Goal: Task Accomplishment & Management: Manage account settings

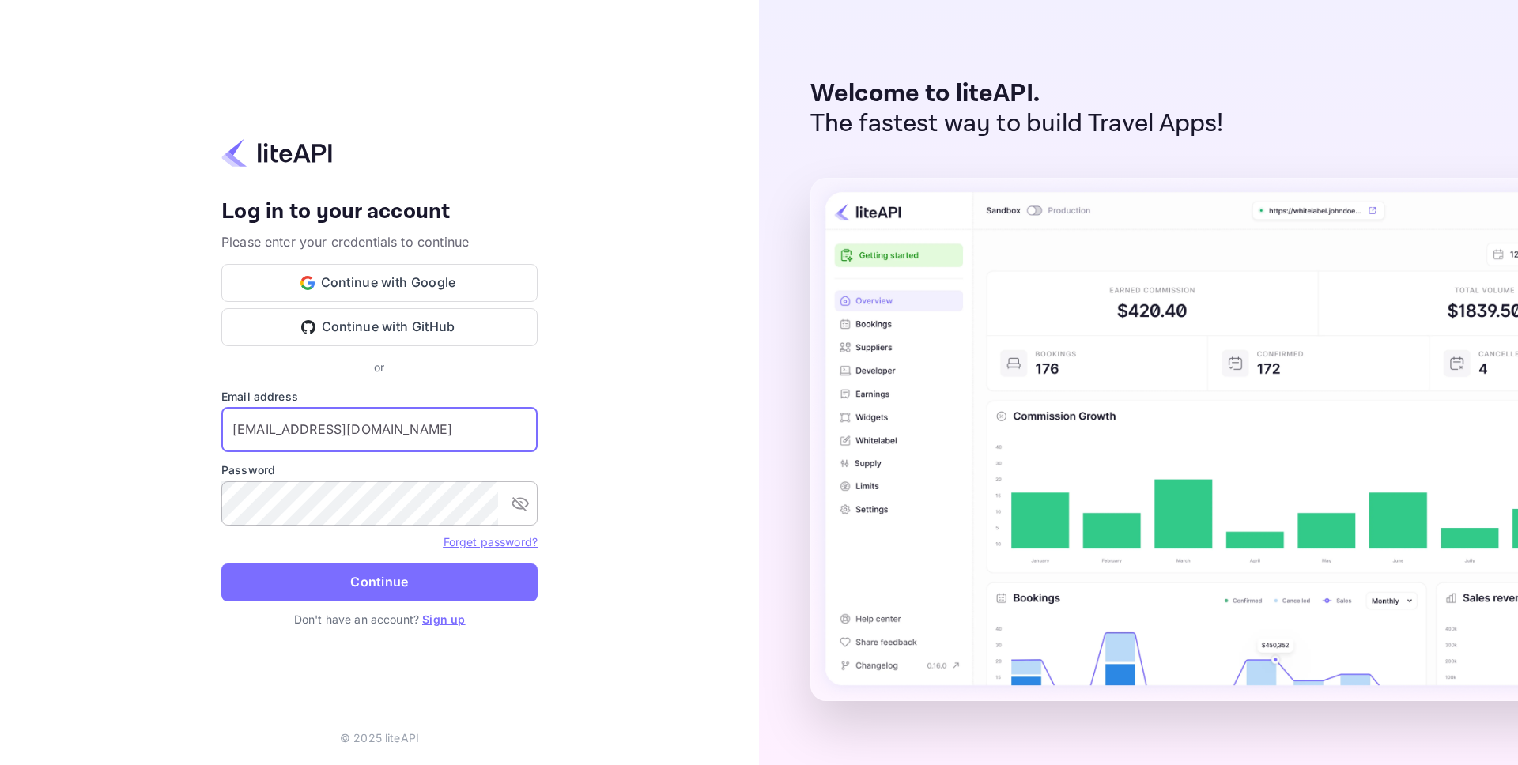
click at [526, 509] on icon "toggle password visibility" at bounding box center [520, 503] width 19 height 19
drag, startPoint x: 115, startPoint y: 523, endPoint x: 170, endPoint y: 523, distance: 55.3
click at [115, 523] on div "Your account has been created successfully, a confirmation link has been sent t…" at bounding box center [379, 382] width 759 height 765
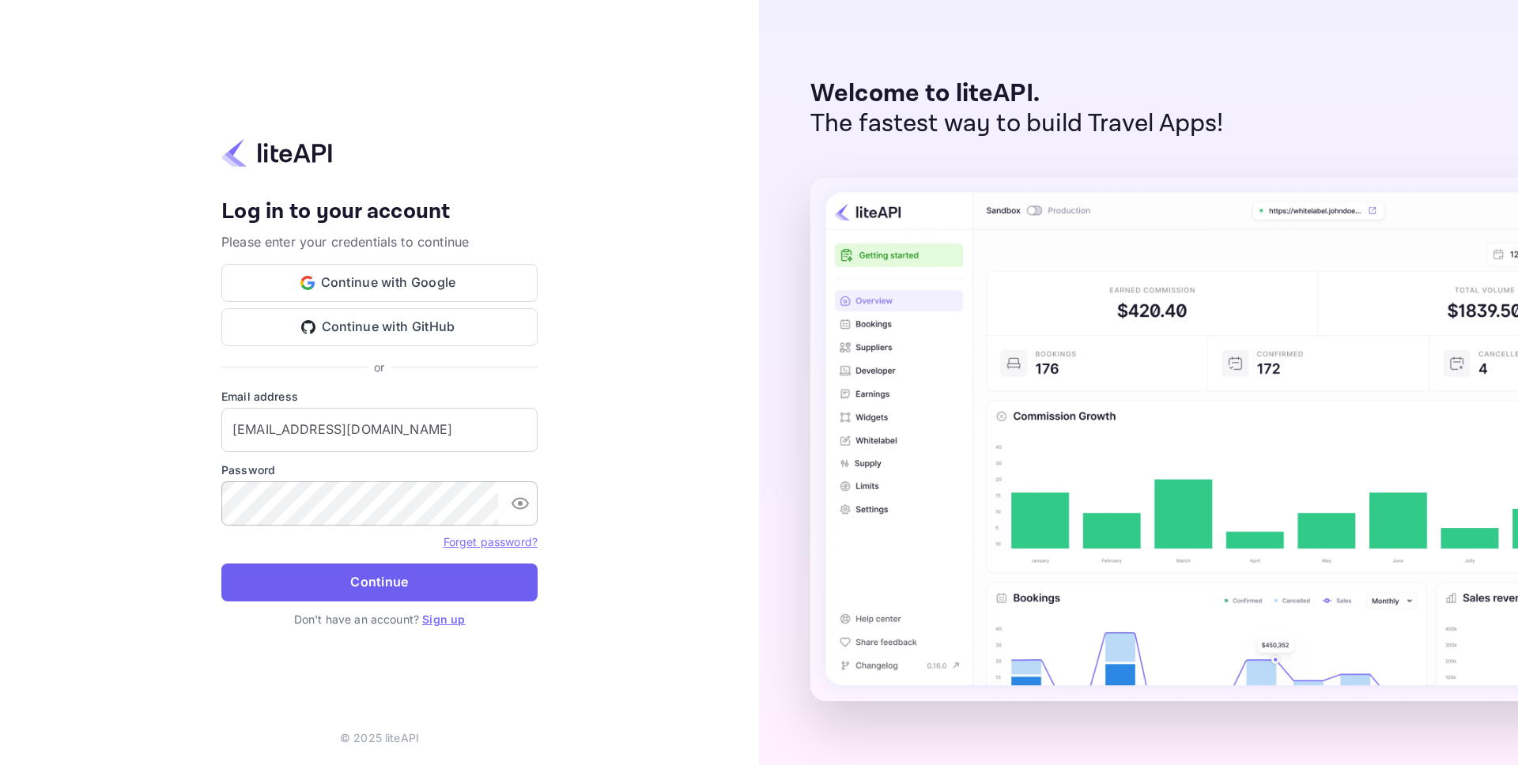
click at [389, 587] on button "Continue" at bounding box center [379, 583] width 316 height 38
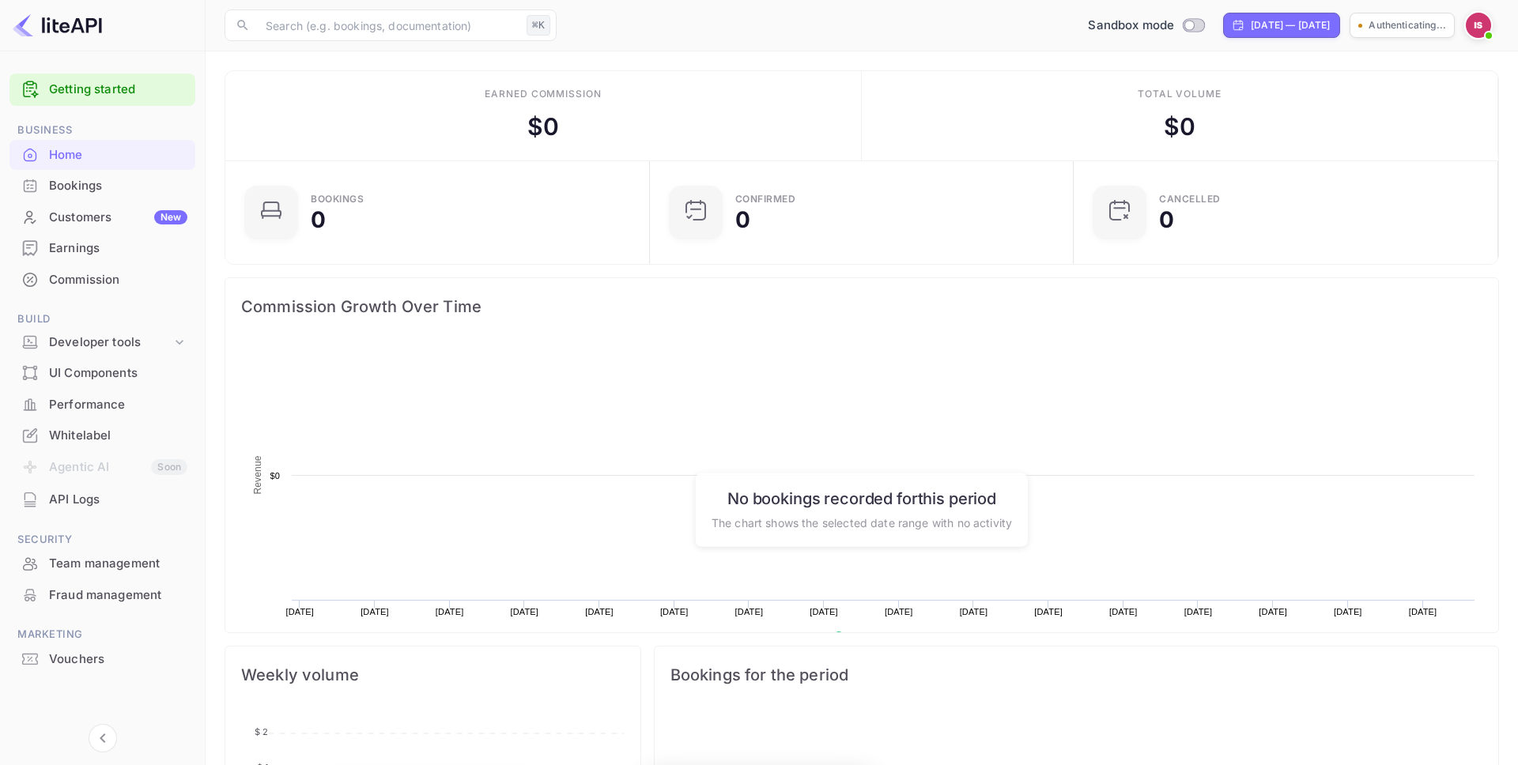
scroll to position [257, 414]
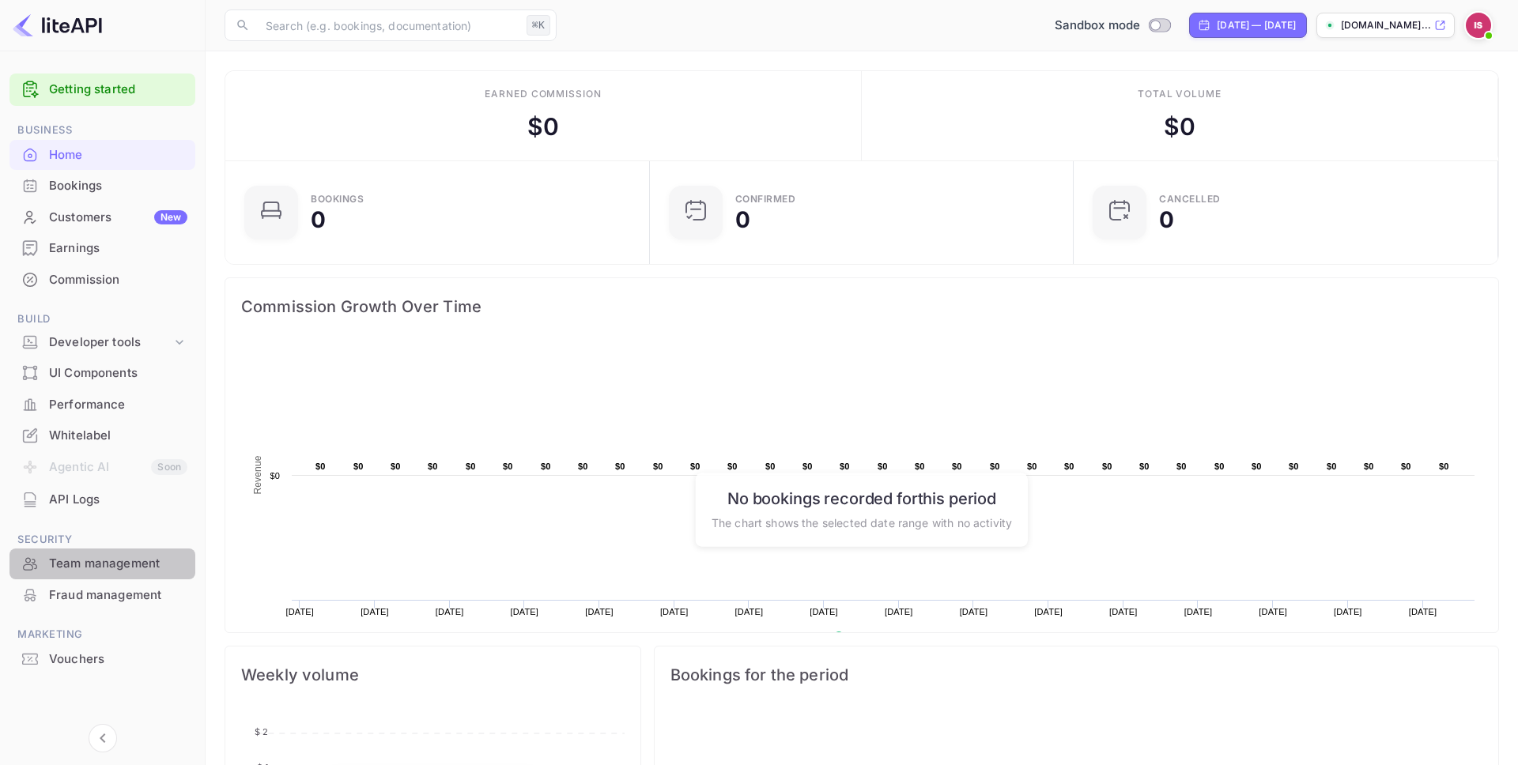
click at [127, 565] on div "Team management" at bounding box center [118, 564] width 138 height 18
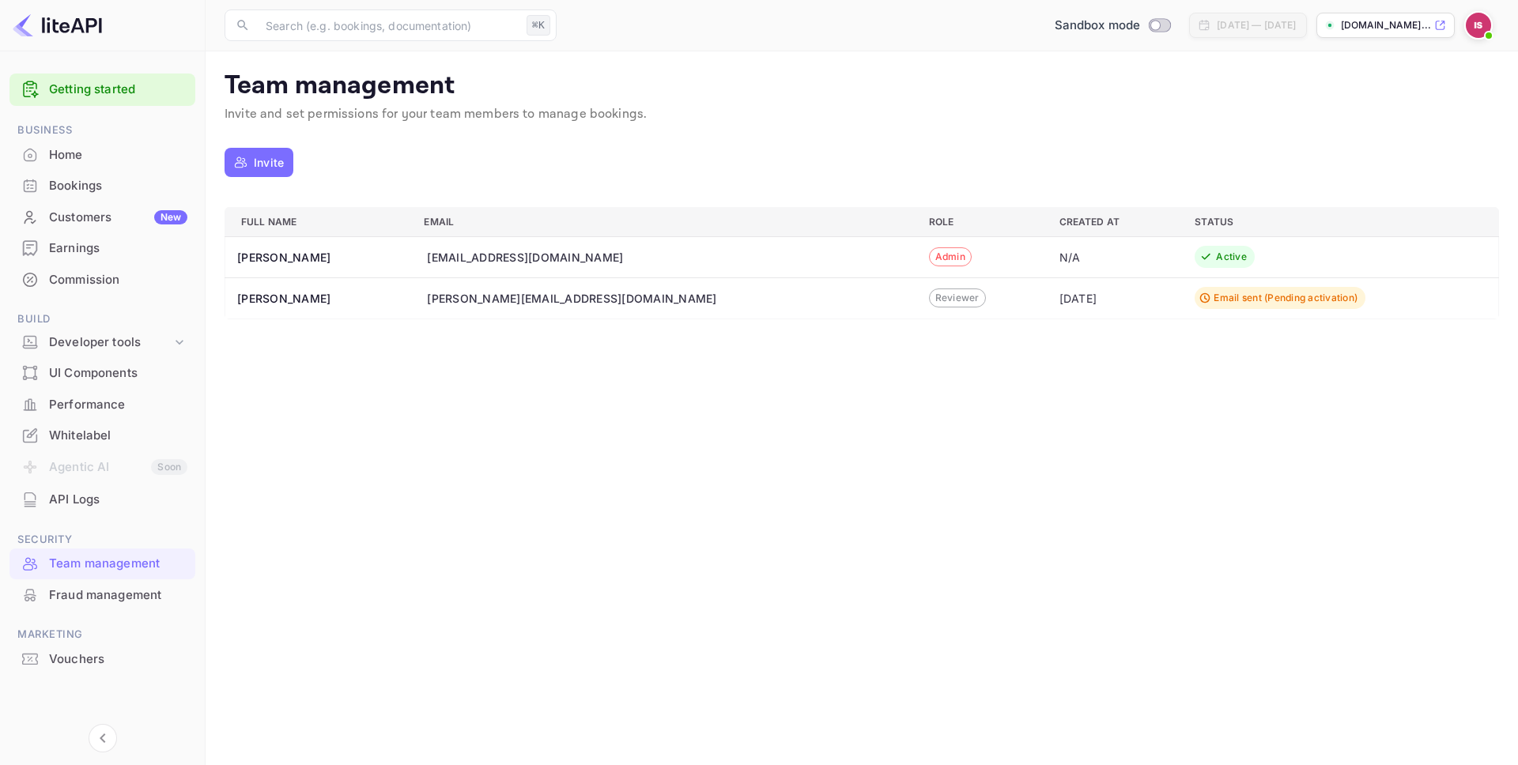
click at [1182, 309] on td "Email sent (Pending activation)" at bounding box center [1340, 298] width 316 height 41
click at [251, 157] on button "Invite" at bounding box center [259, 162] width 69 height 29
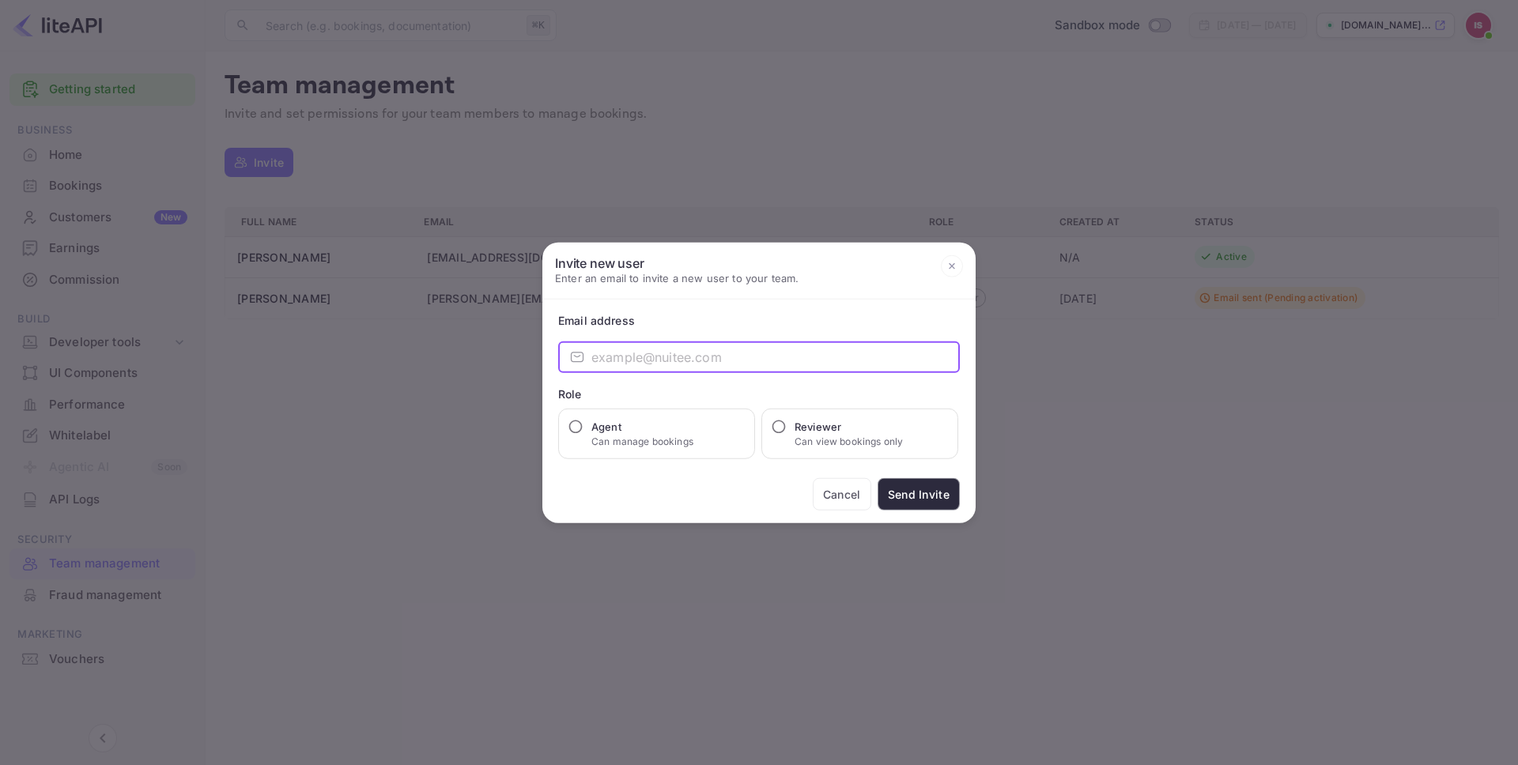
click at [702, 364] on input "email" at bounding box center [775, 358] width 368 height 32
type input "ramdeo@hotely.deals"
click at [746, 433] on div "Agent Can manage bookings" at bounding box center [656, 434] width 197 height 51
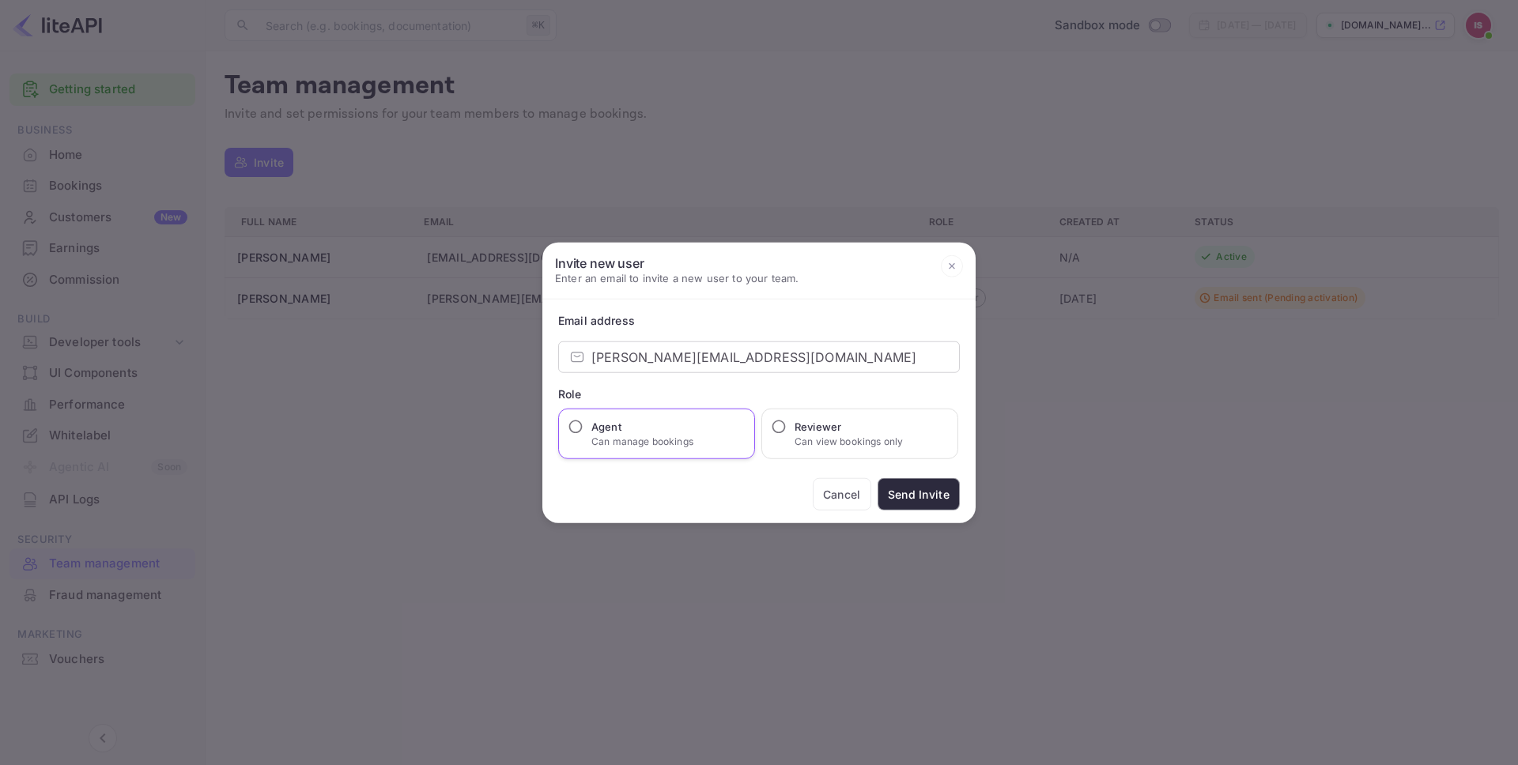
click at [645, 430] on h6 "Agent" at bounding box center [642, 427] width 102 height 16
click at [584, 430] on input "Agent Can manage bookings" at bounding box center [576, 427] width 16 height 16
radio input "true"
click at [921, 486] on button "Send Invite" at bounding box center [919, 494] width 82 height 32
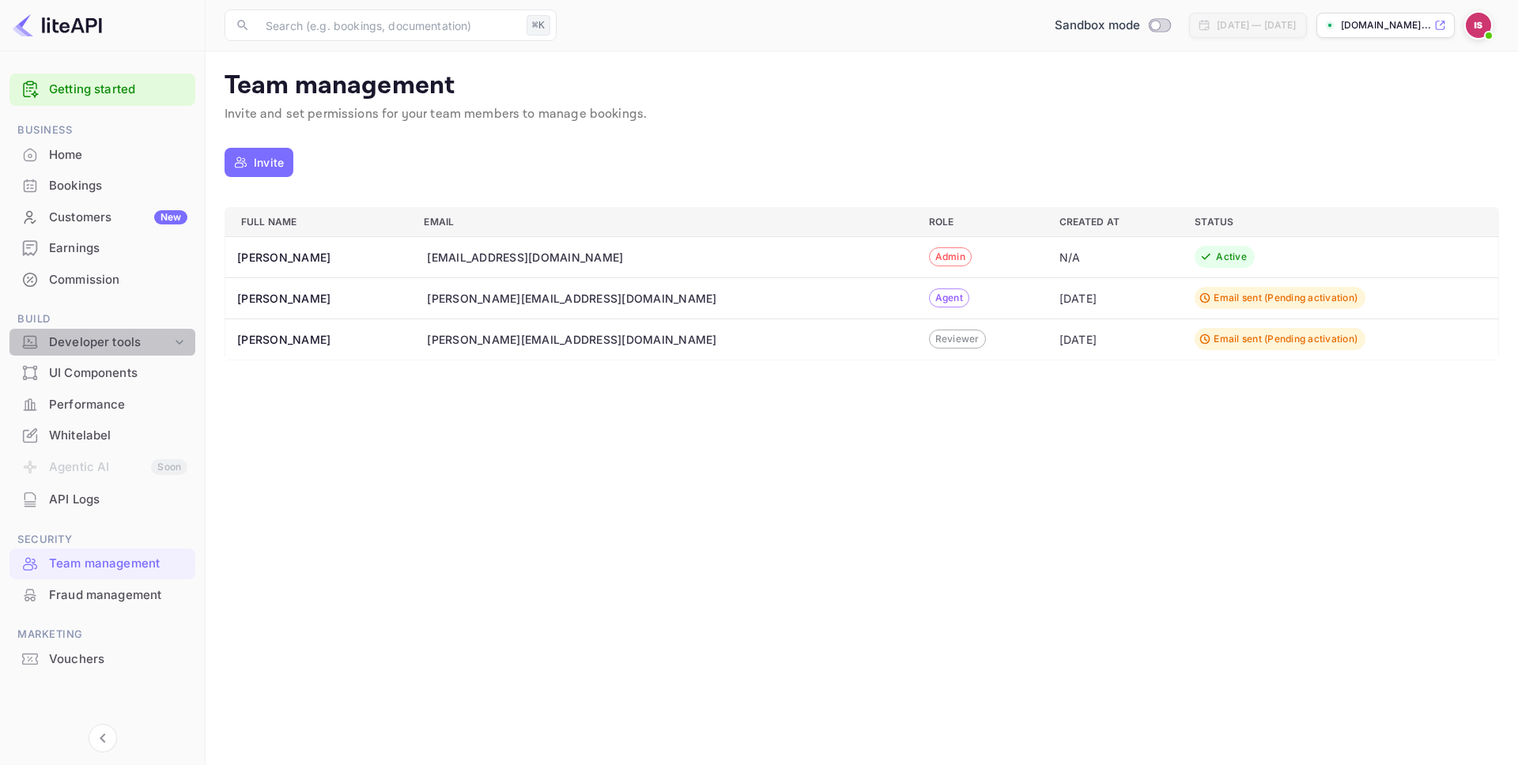
click at [135, 335] on div "Developer tools" at bounding box center [110, 343] width 123 height 18
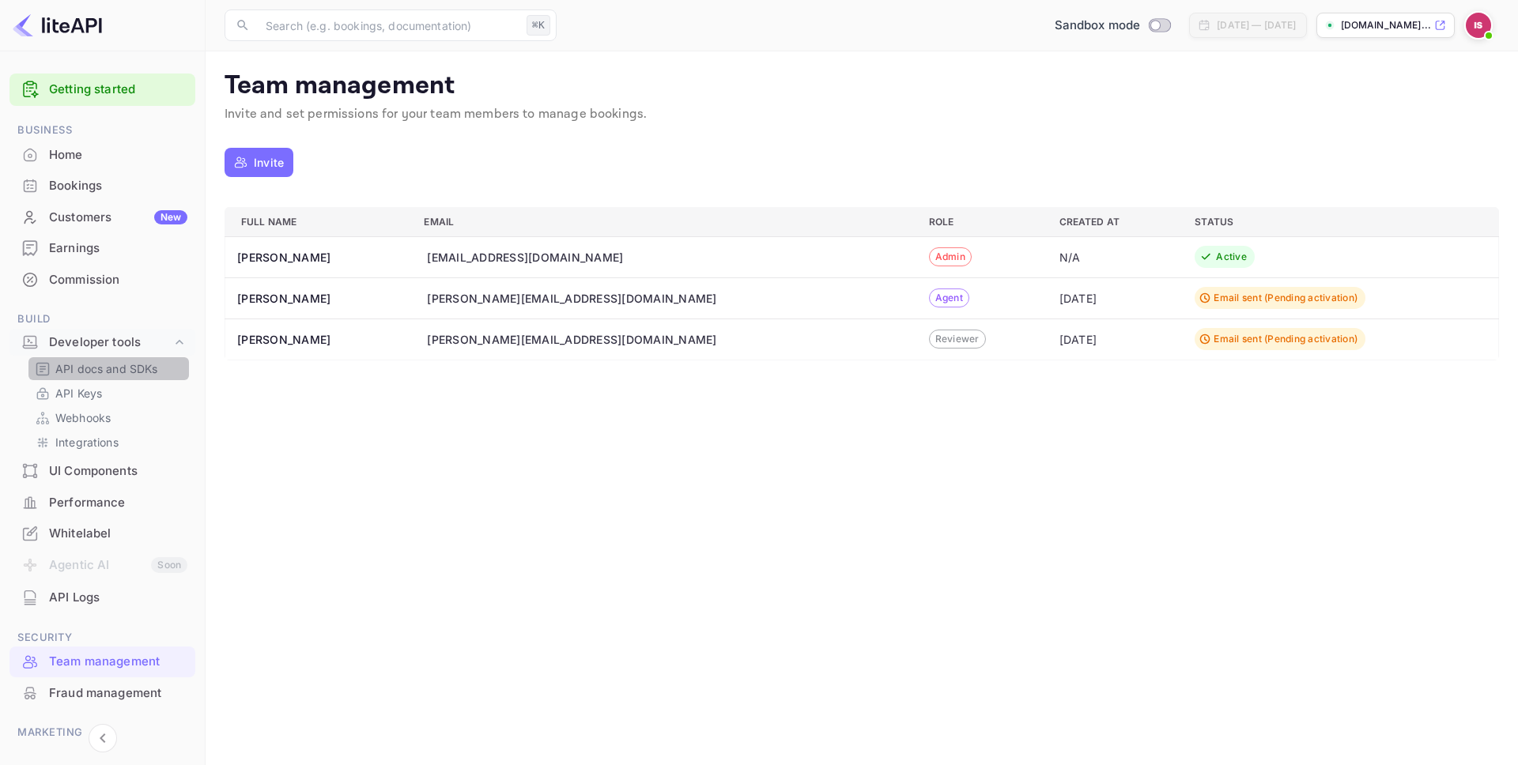
click at [134, 363] on p "API docs and SDKs" at bounding box center [106, 369] width 103 height 17
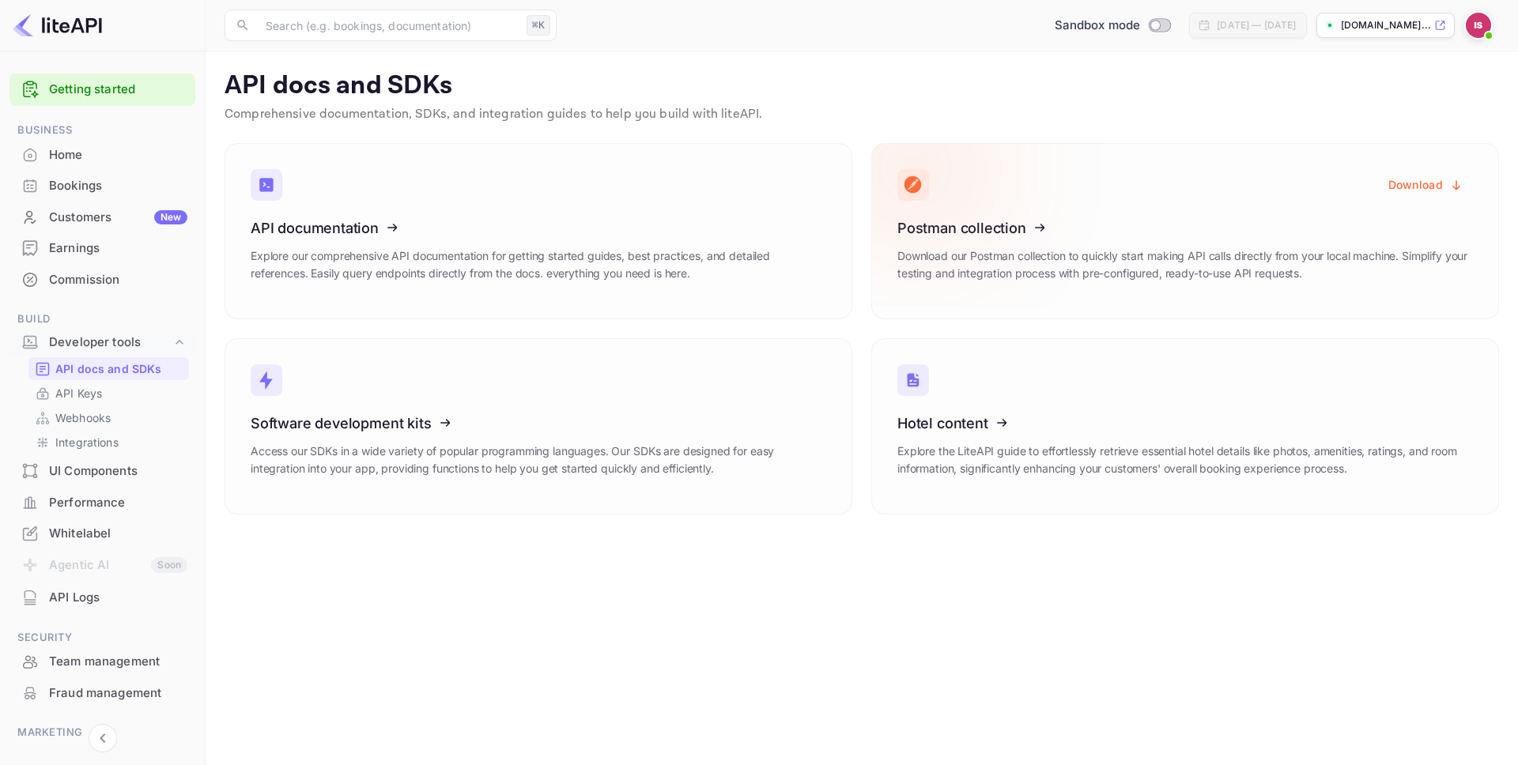
click at [1413, 179] on button "Download" at bounding box center [1426, 184] width 94 height 31
click at [966, 410] on icon at bounding box center [995, 420] width 246 height 163
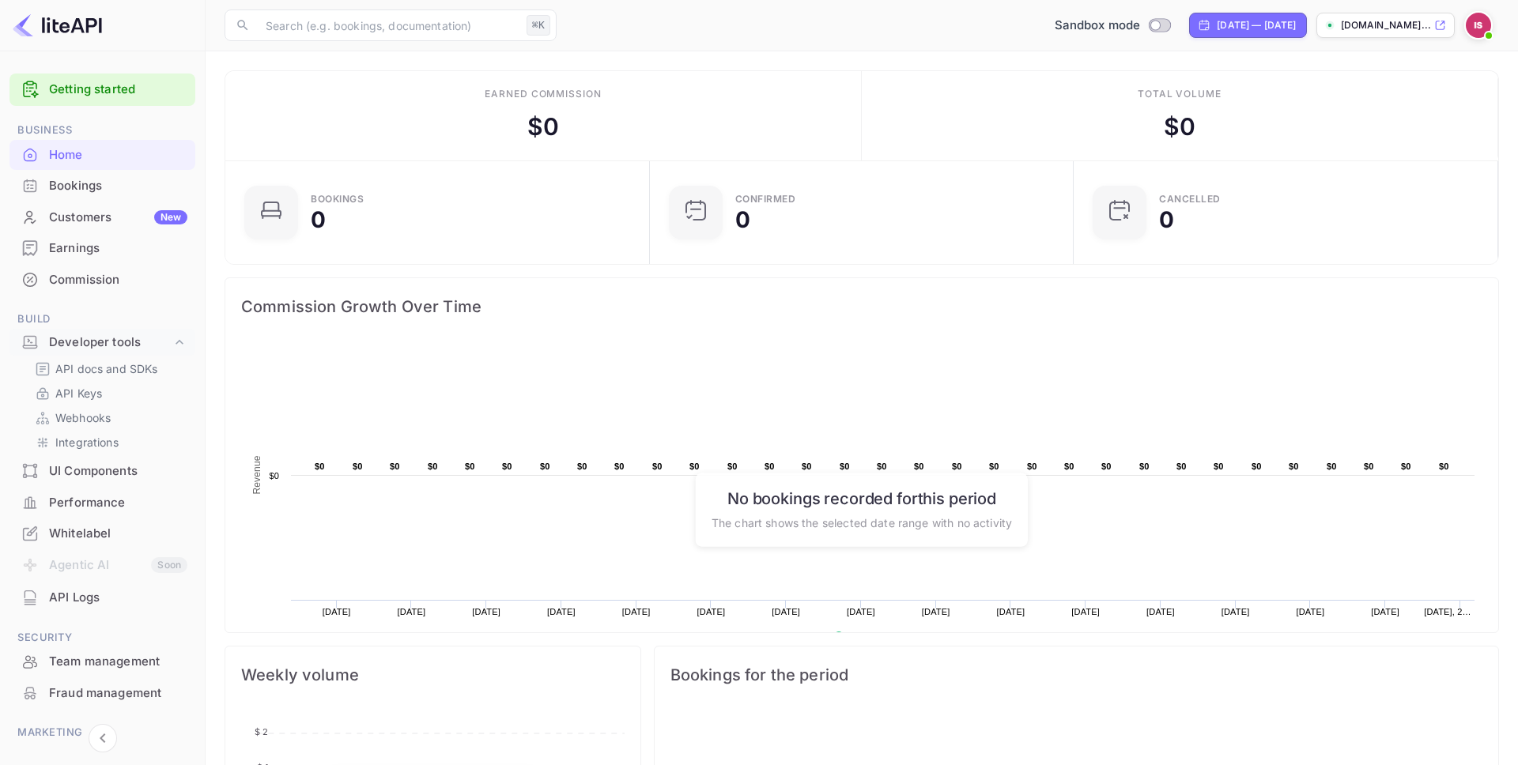
scroll to position [257, 414]
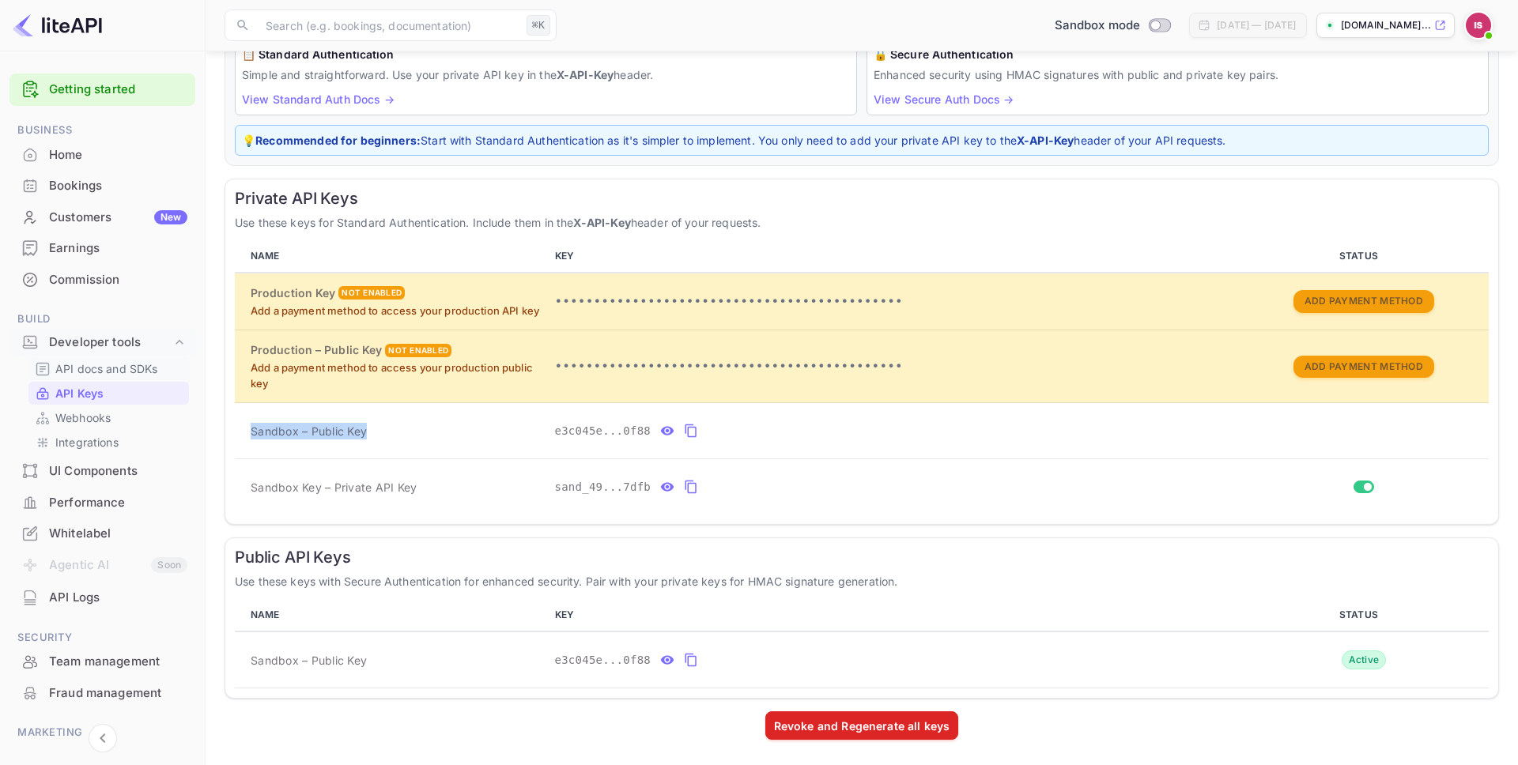
click at [106, 366] on p "API docs and SDKs" at bounding box center [106, 369] width 103 height 17
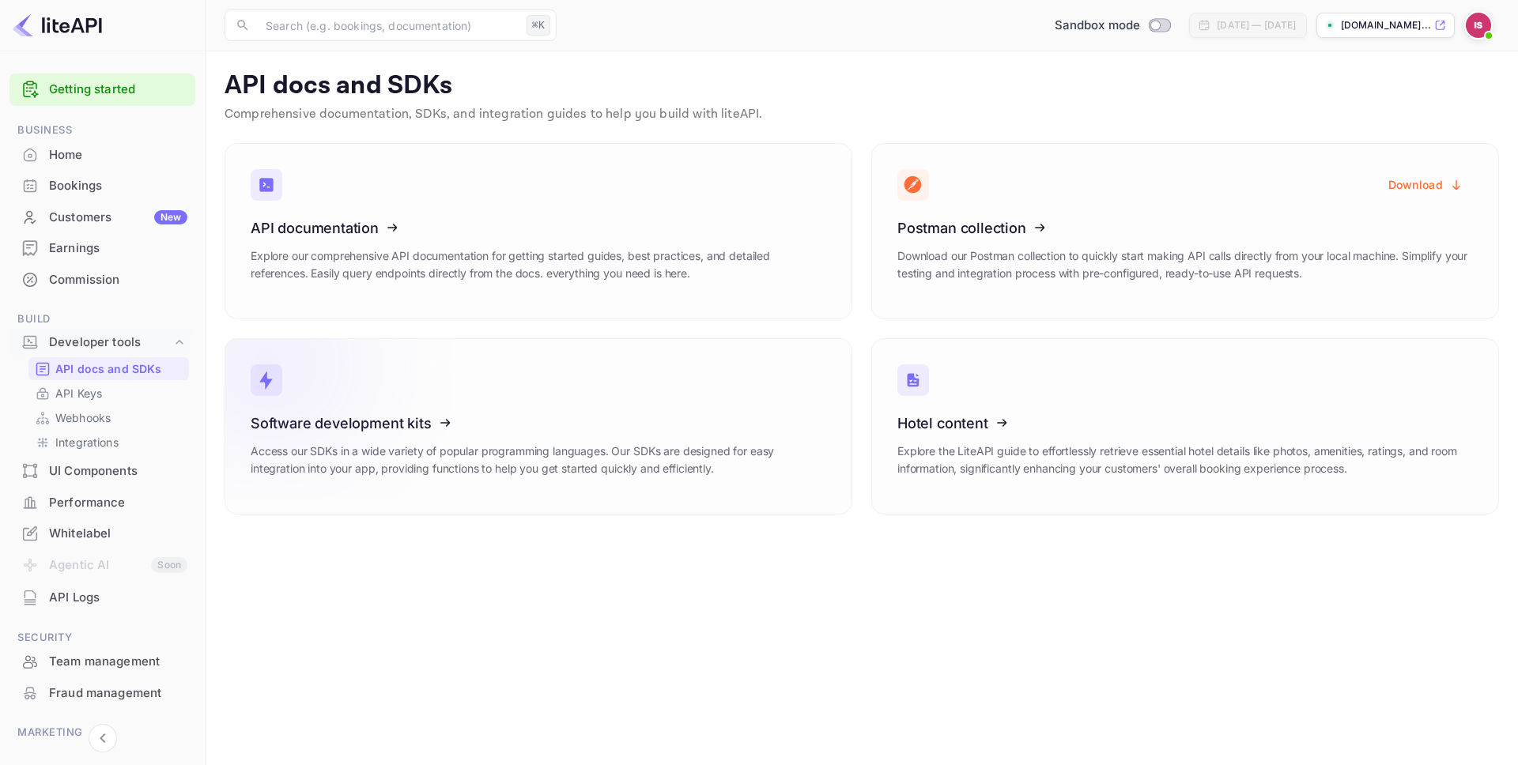
click at [570, 466] on p "Access our SDKs in a wide variety of popular programming languages. Our SDKs ar…" at bounding box center [539, 460] width 576 height 35
click at [78, 171] on div "Bookings" at bounding box center [102, 186] width 186 height 31
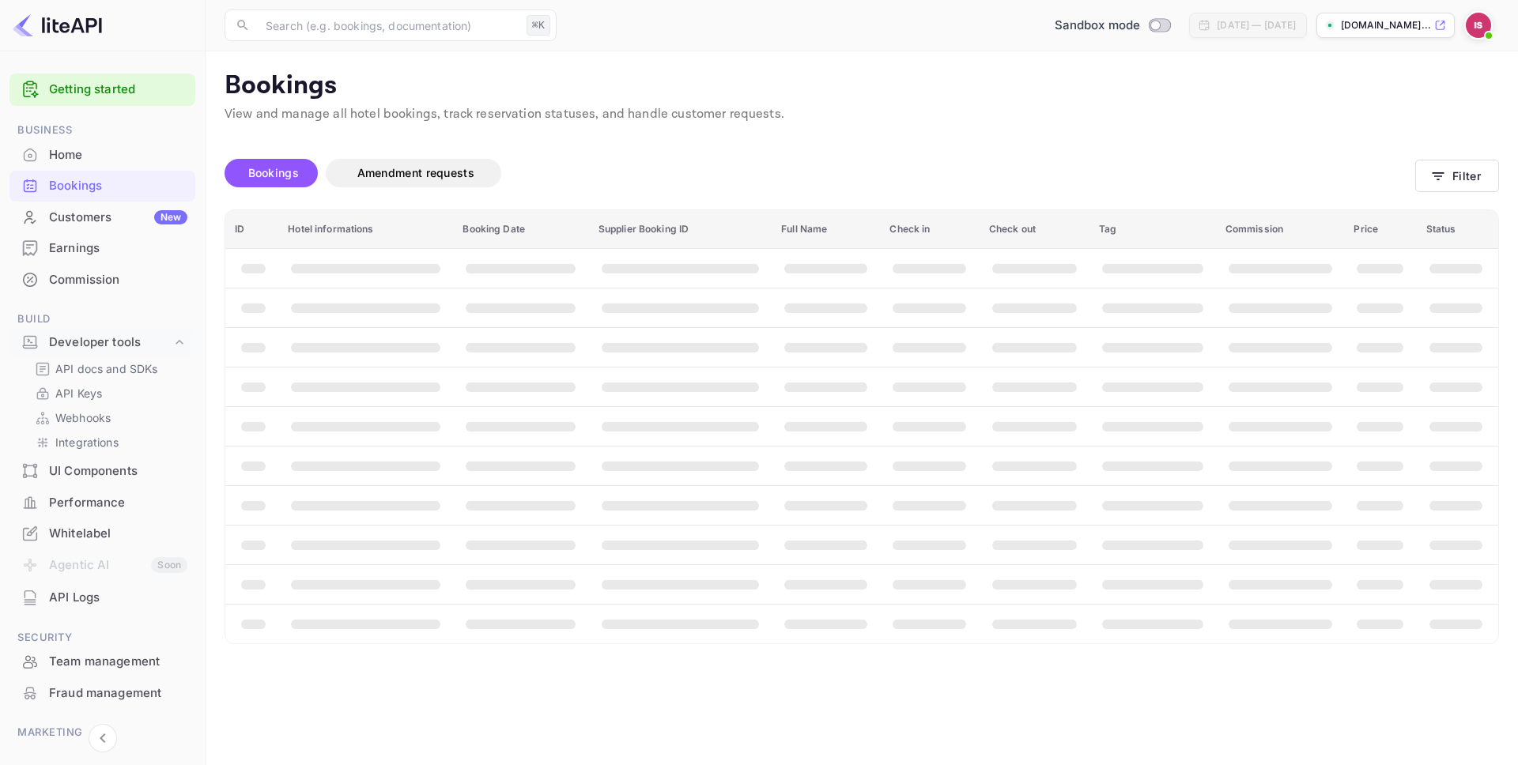
click at [76, 147] on div "Home" at bounding box center [118, 155] width 138 height 18
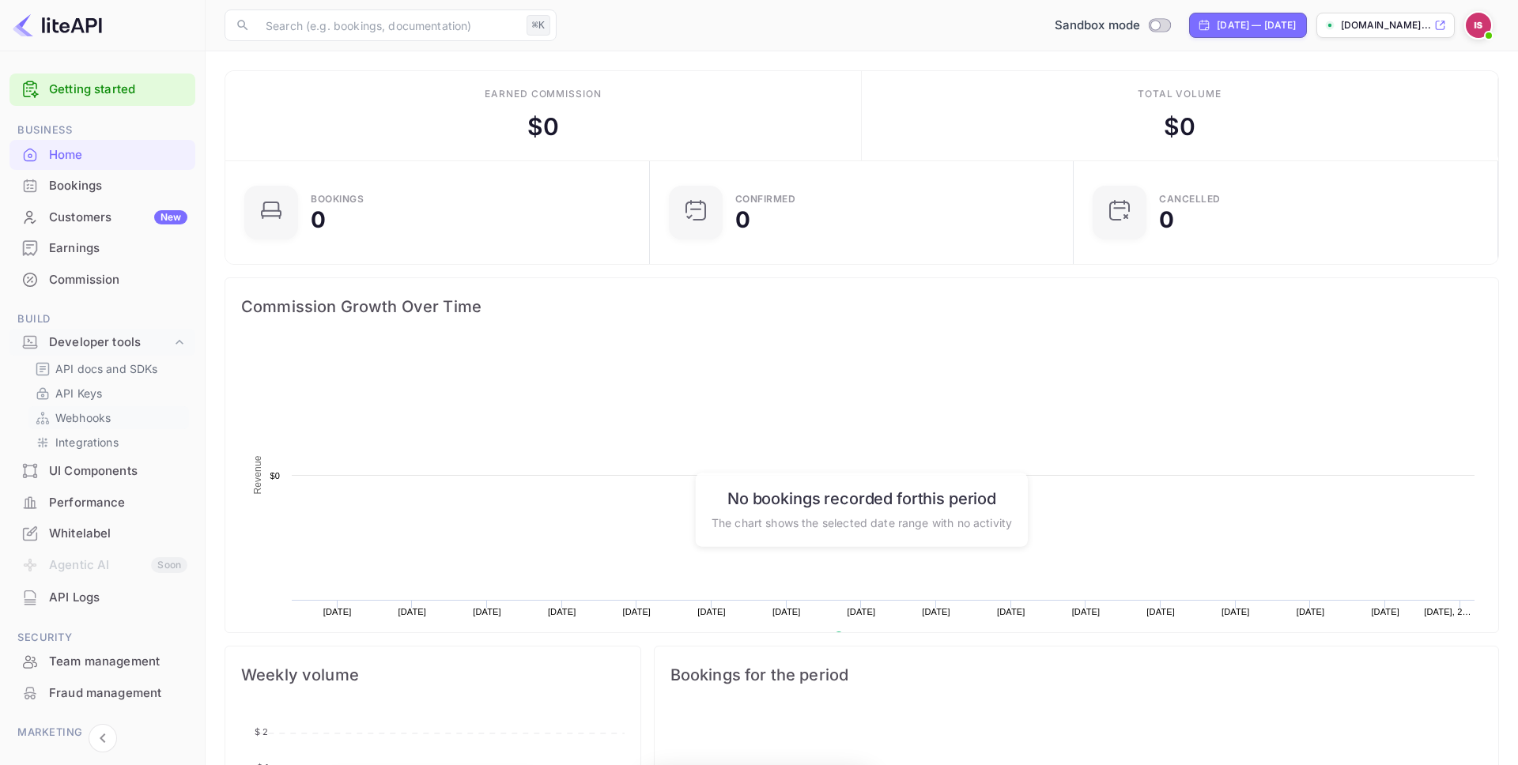
scroll to position [257, 414]
click at [112, 398] on link "API Keys" at bounding box center [109, 393] width 148 height 17
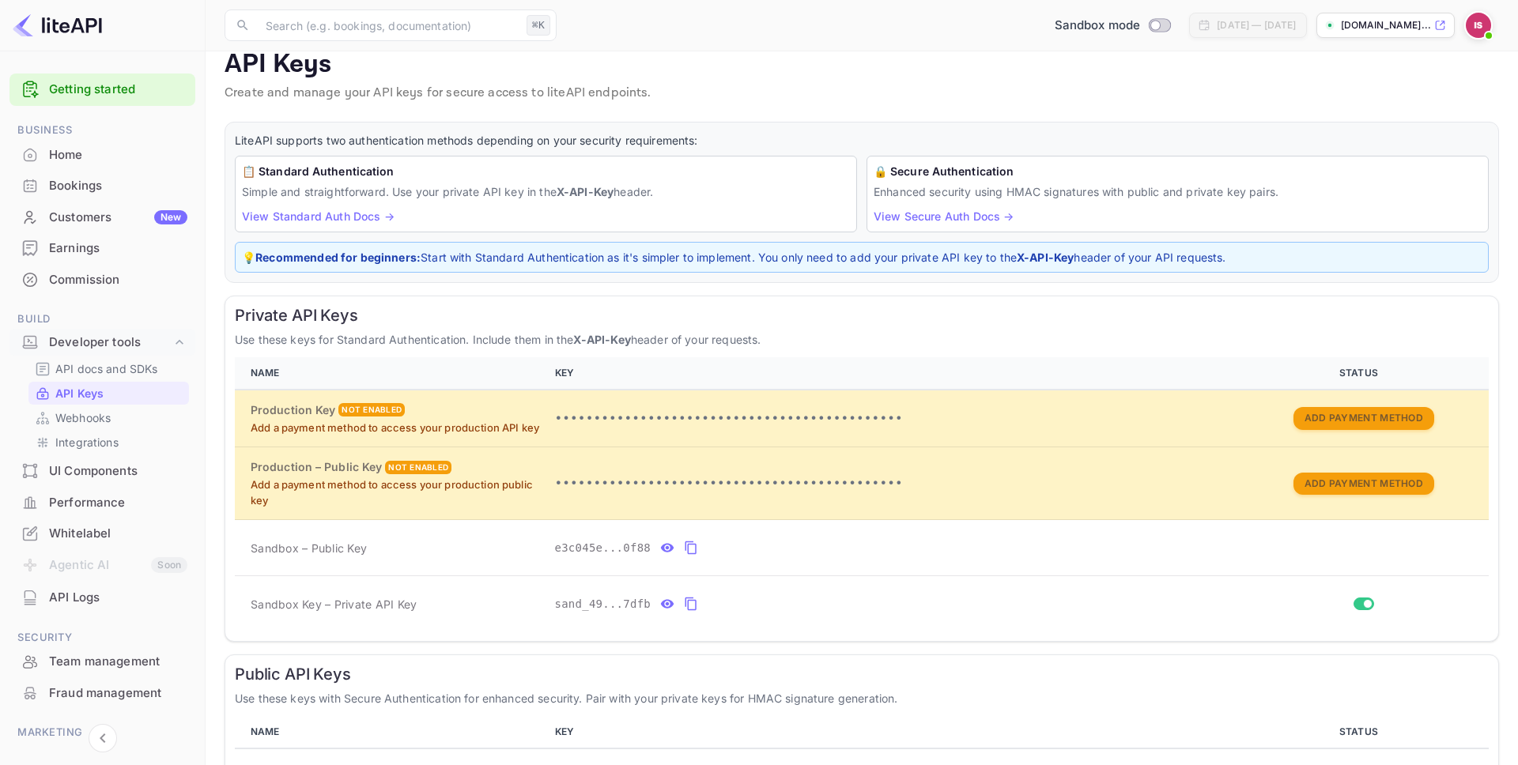
scroll to position [23, 0]
click at [152, 369] on p "API docs and SDKs" at bounding box center [106, 369] width 103 height 17
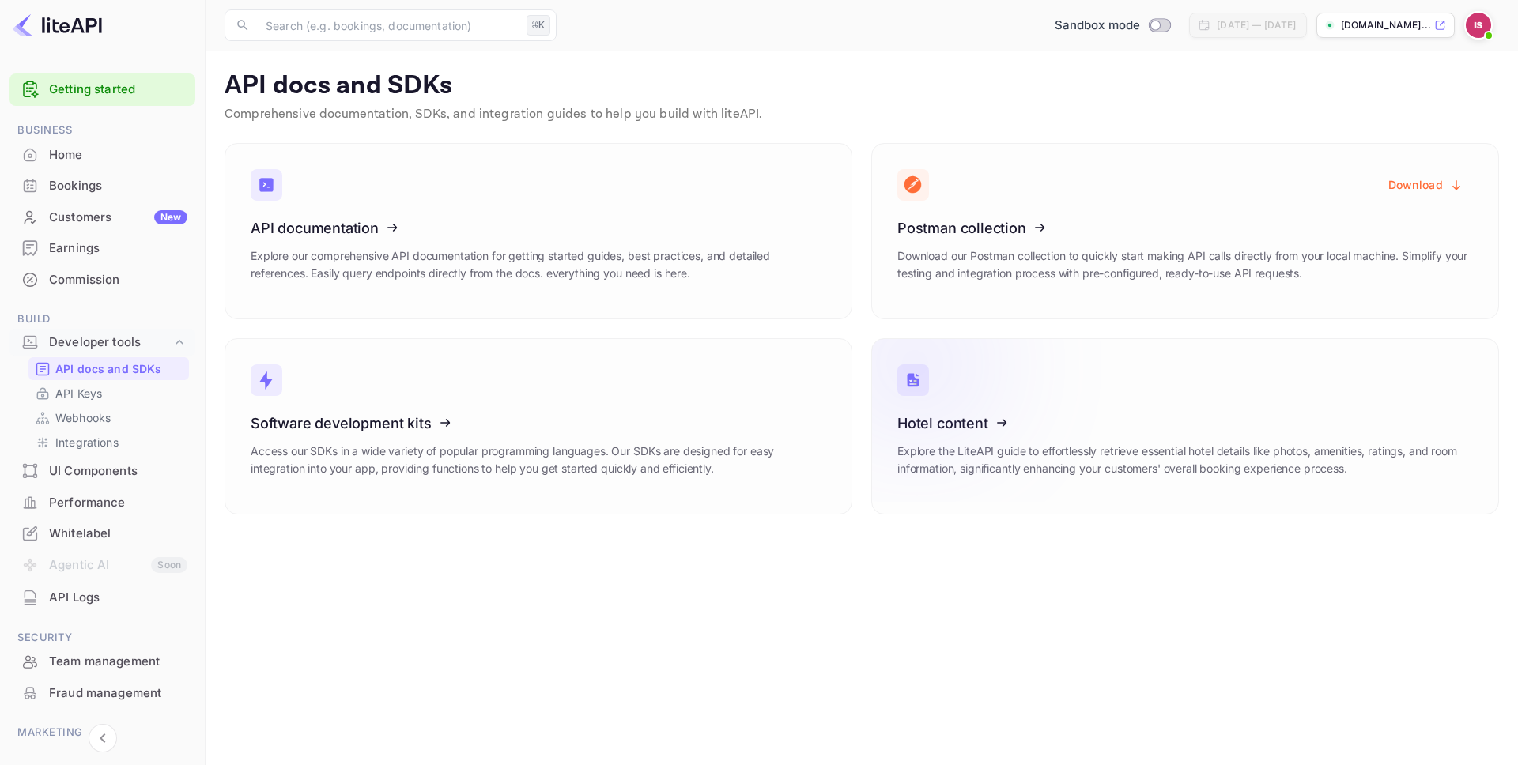
drag, startPoint x: 1428, startPoint y: 183, endPoint x: 935, endPoint y: 416, distance: 545.7
click at [935, 410] on div "API documentation Explore our comprehensive API documentation for getting start…" at bounding box center [853, 319] width 1294 height 391
click at [970, 411] on icon at bounding box center [995, 420] width 246 height 163
